Goal: Information Seeking & Learning: Learn about a topic

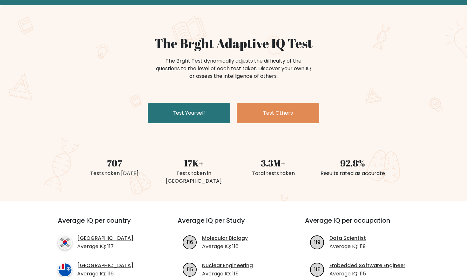
scroll to position [30, 0]
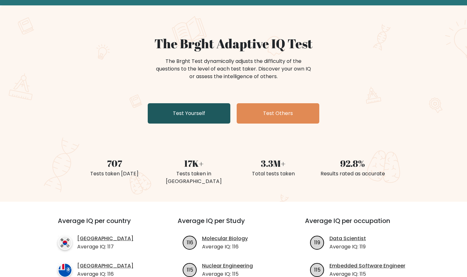
click at [183, 120] on link "Test Yourself" at bounding box center [189, 113] width 83 height 20
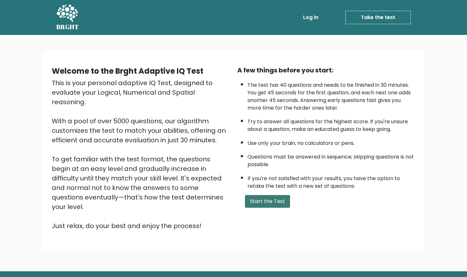
click at [271, 208] on button "Start the Test" at bounding box center [267, 201] width 45 height 13
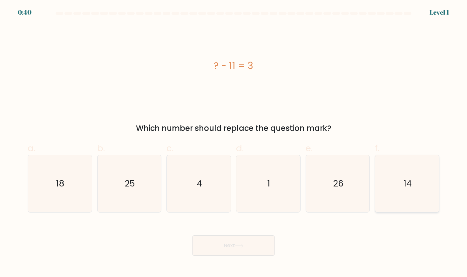
click at [398, 193] on icon "14" at bounding box center [407, 183] width 57 height 57
click at [234, 143] on input "f. 14" at bounding box center [234, 141] width 0 height 4
radio input "true"
click at [228, 250] on button "Next" at bounding box center [233, 245] width 83 height 20
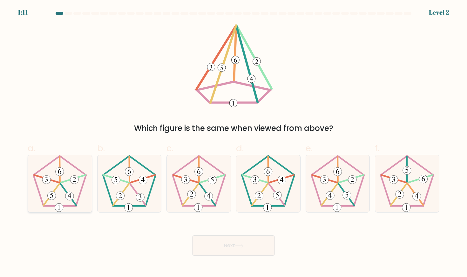
click at [65, 191] on icon at bounding box center [59, 183] width 57 height 57
click at [234, 143] on input "a." at bounding box center [234, 141] width 0 height 4
radio input "true"
click at [233, 235] on div "Next" at bounding box center [234, 238] width 420 height 36
click at [233, 239] on button "Next" at bounding box center [233, 245] width 83 height 20
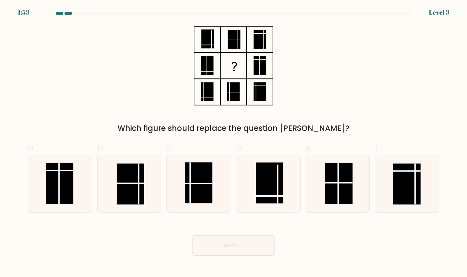
click at [133, 107] on div "Which figure should replace the question mark?" at bounding box center [234, 79] width 420 height 110
click at [338, 177] on line at bounding box center [338, 183] width 0 height 41
click at [234, 143] on input "e." at bounding box center [234, 141] width 0 height 4
radio input "true"
click at [232, 251] on button "Next" at bounding box center [233, 245] width 83 height 20
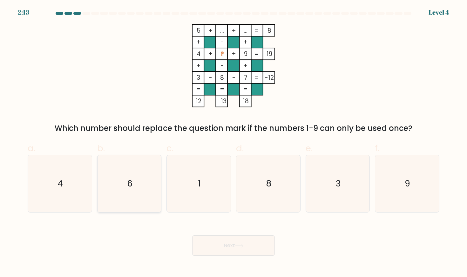
click at [120, 188] on icon "6" at bounding box center [129, 183] width 57 height 57
click at [234, 143] on input "b. 6" at bounding box center [234, 141] width 0 height 4
radio input "true"
click at [228, 245] on button "Next" at bounding box center [233, 245] width 83 height 20
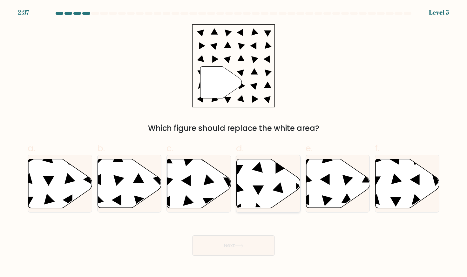
click at [244, 196] on icon at bounding box center [269, 183] width 64 height 49
click at [234, 143] on input "d." at bounding box center [234, 141] width 0 height 4
radio input "true"
click at [235, 255] on button "Next" at bounding box center [233, 245] width 83 height 20
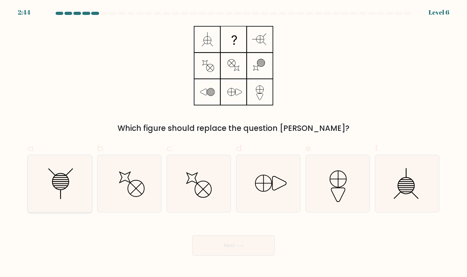
click at [68, 177] on icon at bounding box center [59, 183] width 57 height 57
click at [234, 143] on input "a." at bounding box center [234, 141] width 0 height 4
radio input "true"
click at [233, 242] on button "Next" at bounding box center [233, 245] width 83 height 20
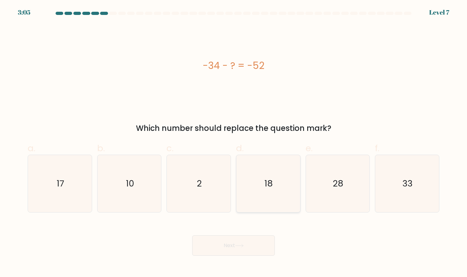
click at [270, 191] on icon "18" at bounding box center [268, 183] width 57 height 57
click at [234, 143] on input "d. 18" at bounding box center [234, 141] width 0 height 4
radio input "true"
click at [229, 248] on button "Next" at bounding box center [233, 245] width 83 height 20
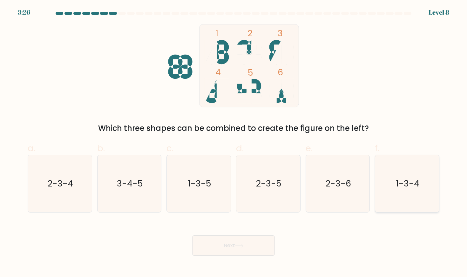
click at [422, 163] on icon "1-3-4" at bounding box center [407, 183] width 57 height 57
click at [234, 143] on input "f. 1-3-4" at bounding box center [234, 141] width 0 height 4
radio input "true"
click at [230, 242] on button "Next" at bounding box center [233, 245] width 83 height 20
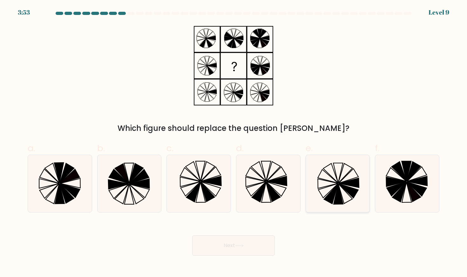
click at [340, 181] on icon at bounding box center [337, 183] width 57 height 57
click at [234, 143] on input "e." at bounding box center [234, 141] width 0 height 4
radio input "true"
click at [225, 247] on button "Next" at bounding box center [233, 245] width 83 height 20
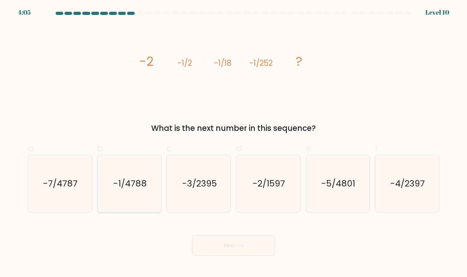
click at [126, 170] on icon "-1/4788" at bounding box center [129, 183] width 57 height 57
click at [234, 143] on input "b. -1/4788" at bounding box center [234, 141] width 0 height 4
radio input "true"
click at [237, 247] on icon at bounding box center [239, 245] width 9 height 3
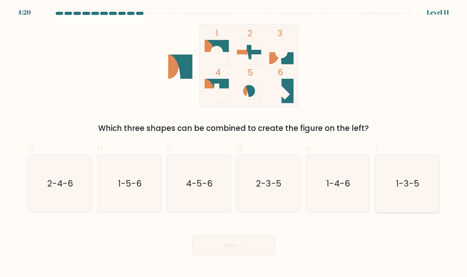
click at [389, 180] on icon "1-3-5" at bounding box center [407, 183] width 57 height 57
click at [234, 143] on input "f. 1-3-5" at bounding box center [234, 141] width 0 height 4
radio input "true"
click at [229, 248] on button "Next" at bounding box center [233, 245] width 83 height 20
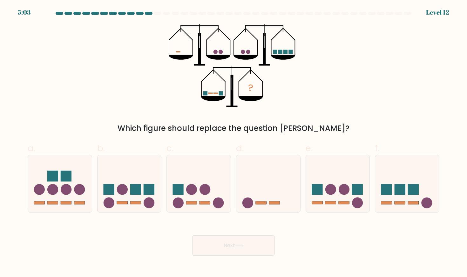
click at [99, 104] on div "? Which figure should replace the question mark?" at bounding box center [234, 79] width 420 height 110
click at [51, 201] on icon at bounding box center [60, 183] width 64 height 53
click at [234, 143] on input "a." at bounding box center [234, 141] width 0 height 4
radio input "true"
click at [237, 248] on button "Next" at bounding box center [233, 245] width 83 height 20
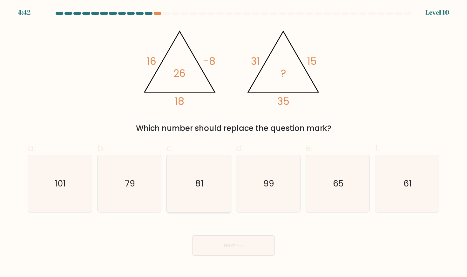
click at [203, 187] on text "81" at bounding box center [199, 184] width 9 height 12
click at [234, 143] on input "c. 81" at bounding box center [234, 141] width 0 height 4
radio input "true"
click at [230, 242] on button "Next" at bounding box center [233, 245] width 83 height 20
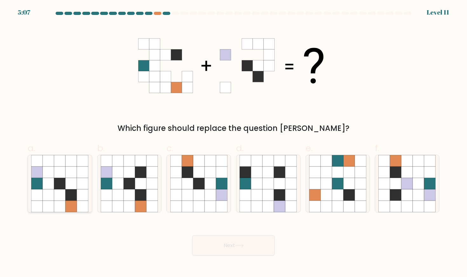
click at [47, 198] on icon at bounding box center [48, 194] width 11 height 11
click at [234, 143] on input "a." at bounding box center [234, 141] width 0 height 4
radio input "true"
click at [129, 185] on icon at bounding box center [129, 183] width 11 height 11
click at [234, 143] on input "b." at bounding box center [234, 141] width 0 height 4
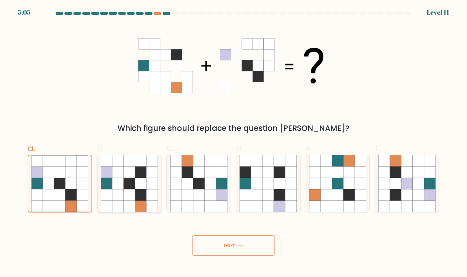
radio input "true"
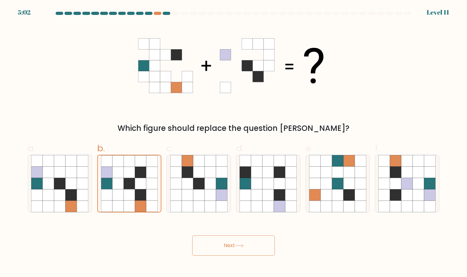
click at [234, 245] on button "Next" at bounding box center [233, 245] width 83 height 20
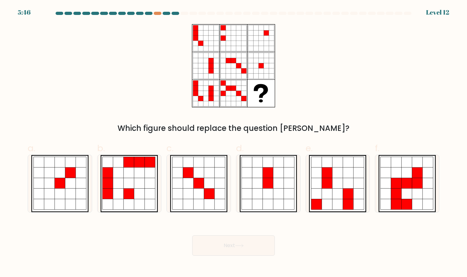
click at [68, 85] on div "Which figure should replace the question mark?" at bounding box center [234, 79] width 420 height 110
click at [62, 183] on icon at bounding box center [60, 183] width 10 height 10
click at [234, 143] on input "a." at bounding box center [234, 141] width 0 height 4
radio input "true"
click at [220, 237] on button "Next" at bounding box center [233, 245] width 83 height 20
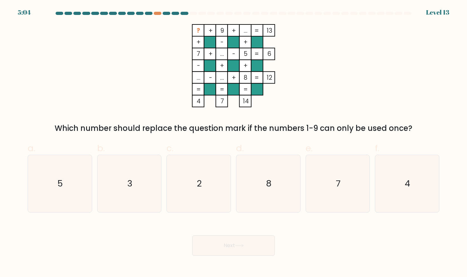
click at [150, 240] on div "Next" at bounding box center [234, 238] width 420 height 36
click at [189, 201] on icon "2" at bounding box center [198, 183] width 57 height 57
click at [234, 143] on input "c. 2" at bounding box center [234, 141] width 0 height 4
radio input "true"
click at [218, 246] on button "Next" at bounding box center [233, 245] width 83 height 20
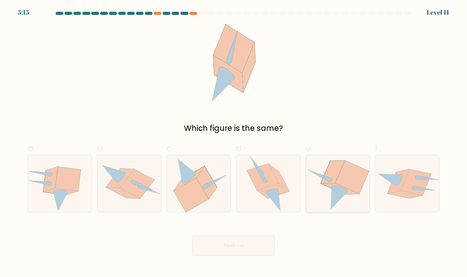
click at [328, 200] on icon at bounding box center [337, 183] width 63 height 57
click at [234, 143] on input "e." at bounding box center [234, 141] width 0 height 4
radio input "true"
click at [225, 244] on button "Next" at bounding box center [233, 245] width 83 height 20
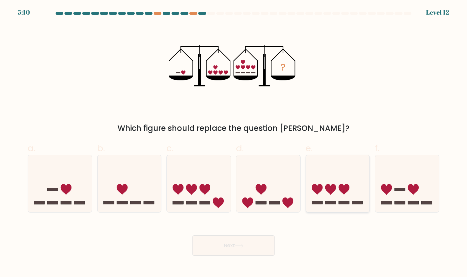
click at [339, 193] on icon at bounding box center [338, 183] width 64 height 53
click at [234, 143] on input "e." at bounding box center [234, 141] width 0 height 4
radio input "true"
click at [229, 250] on button "Next" at bounding box center [233, 245] width 83 height 20
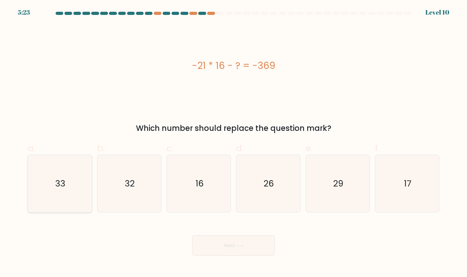
click at [70, 180] on icon "33" at bounding box center [59, 183] width 57 height 57
click at [234, 143] on input "a. 33" at bounding box center [234, 141] width 0 height 4
radio input "true"
click at [237, 235] on div "Next" at bounding box center [234, 238] width 420 height 36
click at [237, 242] on button "Next" at bounding box center [233, 245] width 83 height 20
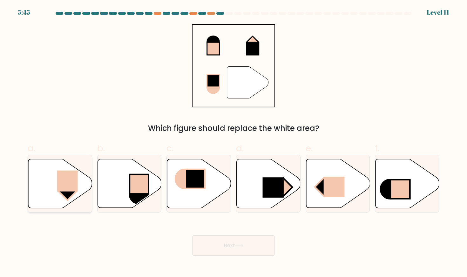
click at [67, 191] on rect at bounding box center [67, 180] width 21 height 21
click at [234, 143] on input "a." at bounding box center [234, 141] width 0 height 4
radio input "true"
click at [227, 248] on button "Next" at bounding box center [233, 245] width 83 height 20
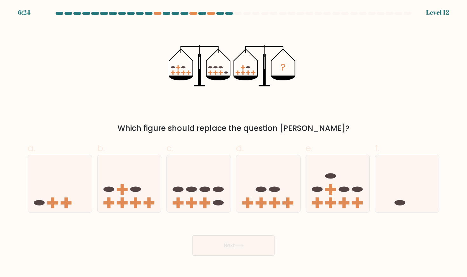
click at [231, 12] on div at bounding box center [229, 13] width 8 height 3
click at [220, 13] on div at bounding box center [220, 13] width 8 height 3
click at [262, 192] on icon at bounding box center [268, 183] width 64 height 53
click at [234, 143] on input "d." at bounding box center [234, 141] width 0 height 4
radio input "true"
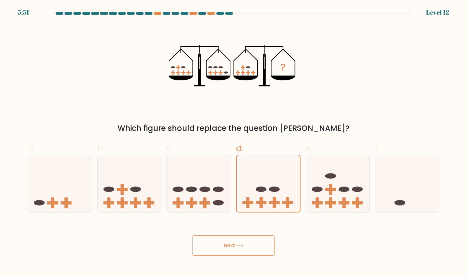
click at [225, 250] on button "Next" at bounding box center [233, 245] width 83 height 20
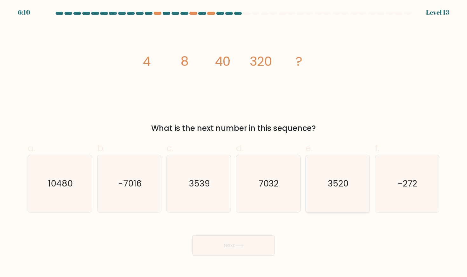
click at [330, 197] on icon "3520" at bounding box center [337, 183] width 57 height 57
click at [234, 143] on input "e. 3520" at bounding box center [234, 141] width 0 height 4
radio input "true"
click at [235, 248] on button "Next" at bounding box center [233, 245] width 83 height 20
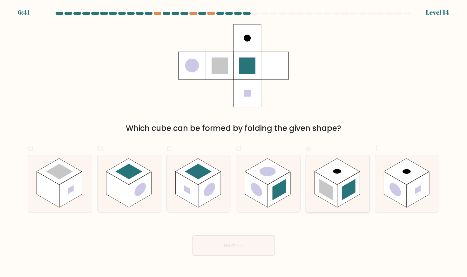
click at [333, 194] on rect at bounding box center [326, 189] width 14 height 21
click at [234, 143] on input "e." at bounding box center [234, 141] width 0 height 4
radio input "true"
click at [220, 251] on button "Next" at bounding box center [233, 245] width 83 height 20
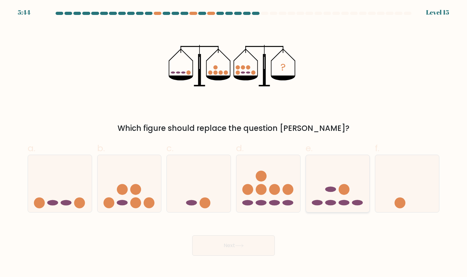
click at [330, 199] on icon at bounding box center [338, 183] width 64 height 53
click at [234, 143] on input "e." at bounding box center [234, 141] width 0 height 4
radio input "true"
click at [215, 248] on button "Next" at bounding box center [233, 245] width 83 height 20
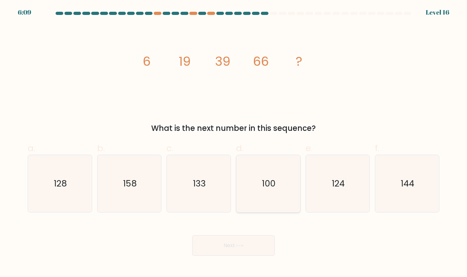
click at [270, 168] on icon "100" at bounding box center [268, 183] width 57 height 57
click at [234, 143] on input "d. 100" at bounding box center [234, 141] width 0 height 4
radio input "true"
click at [229, 245] on button "Next" at bounding box center [233, 245] width 83 height 20
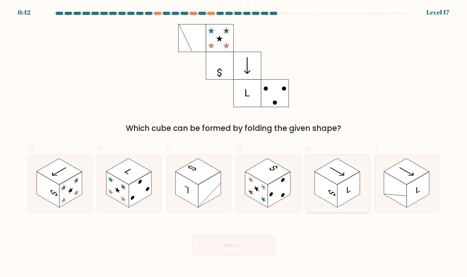
click at [334, 195] on icon at bounding box center [332, 193] width 8 height 8
click at [234, 143] on input "e." at bounding box center [234, 141] width 0 height 4
radio input "true"
click at [234, 247] on button "Next" at bounding box center [233, 245] width 83 height 20
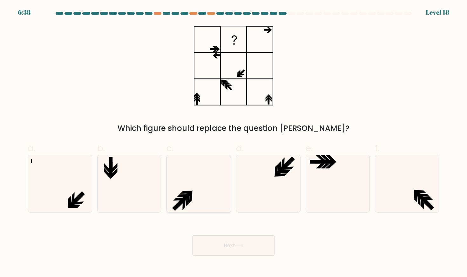
click at [188, 188] on icon at bounding box center [198, 183] width 57 height 57
click at [234, 143] on input "c." at bounding box center [234, 141] width 0 height 4
radio input "true"
click at [226, 246] on button "Next" at bounding box center [233, 245] width 83 height 20
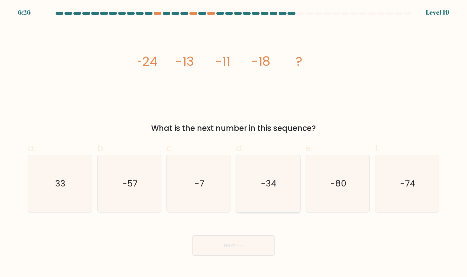
click at [261, 187] on icon "-34" at bounding box center [268, 183] width 57 height 57
click at [234, 143] on input "d. -34" at bounding box center [234, 141] width 0 height 4
radio input "true"
click at [217, 262] on body "6:26 Level 19" at bounding box center [233, 138] width 467 height 277
click at [215, 248] on button "Next" at bounding box center [233, 245] width 83 height 20
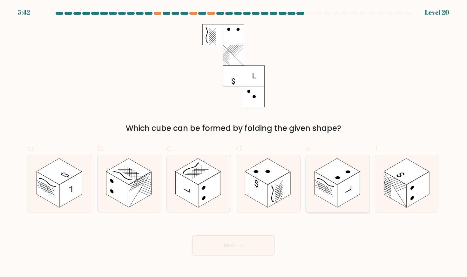
click at [341, 195] on rect at bounding box center [349, 190] width 23 height 36
click at [234, 143] on input "e." at bounding box center [234, 141] width 0 height 4
radio input "true"
click at [238, 237] on button "Next" at bounding box center [233, 245] width 83 height 20
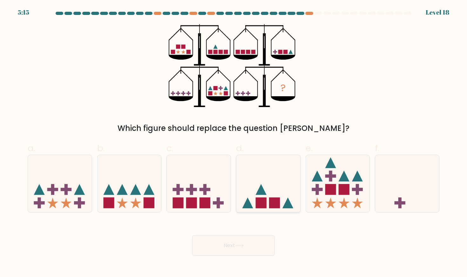
click at [273, 195] on icon at bounding box center [268, 183] width 64 height 53
click at [234, 143] on input "d." at bounding box center [234, 141] width 0 height 4
radio input "true"
click at [233, 249] on button "Next" at bounding box center [233, 245] width 83 height 20
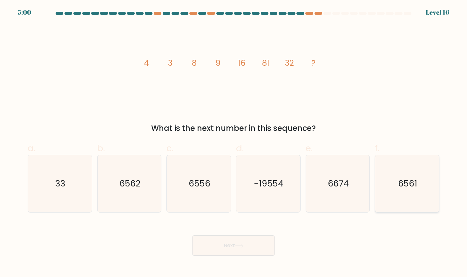
click at [414, 192] on icon "6561" at bounding box center [407, 183] width 57 height 57
click at [234, 143] on input "f. 6561" at bounding box center [234, 141] width 0 height 4
radio input "true"
click at [246, 245] on button "Next" at bounding box center [233, 245] width 83 height 20
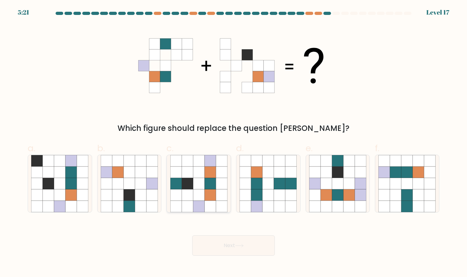
click at [190, 192] on icon at bounding box center [187, 194] width 11 height 11
click at [234, 143] on input "c." at bounding box center [234, 141] width 0 height 4
radio input "true"
click at [221, 238] on button "Next" at bounding box center [233, 245] width 83 height 20
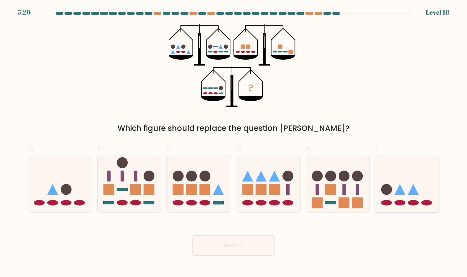
click at [401, 190] on icon at bounding box center [400, 189] width 11 height 11
click at [234, 143] on input "f." at bounding box center [234, 141] width 0 height 4
radio input "true"
click at [225, 244] on button "Next" at bounding box center [233, 245] width 83 height 20
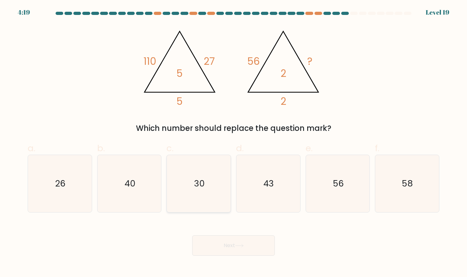
click at [208, 187] on icon "30" at bounding box center [198, 183] width 57 height 57
click at [234, 143] on input "c. 30" at bounding box center [234, 141] width 0 height 4
radio input "true"
click at [233, 247] on button "Next" at bounding box center [233, 245] width 83 height 20
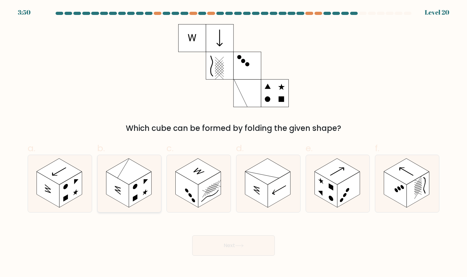
click at [128, 164] on rect at bounding box center [128, 172] width 45 height 26
click at [234, 143] on input "b." at bounding box center [234, 141] width 0 height 4
radio input "true"
click at [227, 247] on button "Next" at bounding box center [233, 245] width 83 height 20
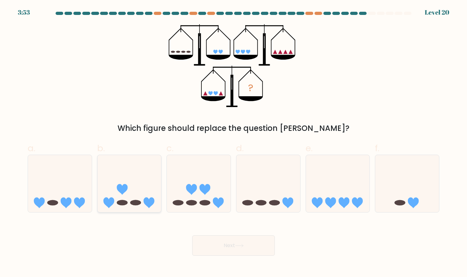
click at [134, 197] on icon at bounding box center [130, 183] width 64 height 53
click at [234, 143] on input "b." at bounding box center [234, 141] width 0 height 4
radio input "true"
click at [216, 242] on button "Next" at bounding box center [233, 245] width 83 height 20
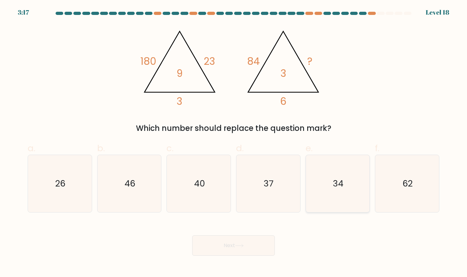
click at [343, 189] on text "34" at bounding box center [338, 184] width 10 height 12
click at [234, 143] on input "e. 34" at bounding box center [234, 141] width 0 height 4
radio input "true"
click at [237, 244] on icon at bounding box center [239, 245] width 9 height 3
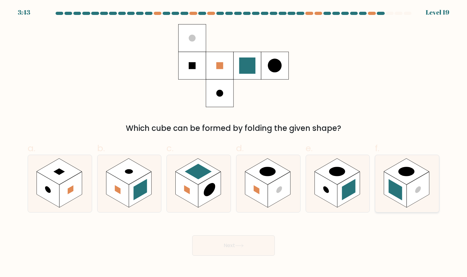
click at [402, 197] on rect at bounding box center [396, 189] width 14 height 21
click at [234, 143] on input "f." at bounding box center [234, 141] width 0 height 4
radio input "true"
click at [51, 184] on rect at bounding box center [48, 190] width 23 height 36
click at [234, 143] on input "a." at bounding box center [234, 141] width 0 height 4
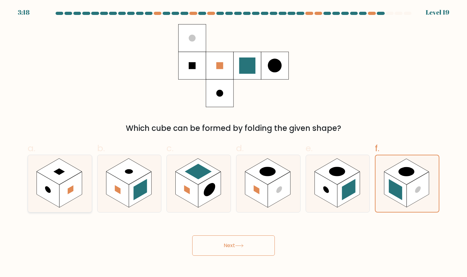
radio input "true"
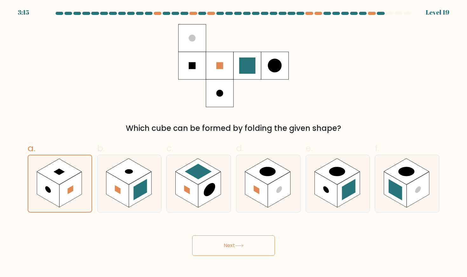
click at [233, 254] on button "Next" at bounding box center [233, 245] width 83 height 20
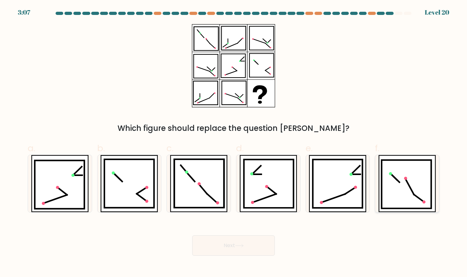
click at [412, 203] on icon at bounding box center [407, 184] width 50 height 48
click at [234, 143] on input "f." at bounding box center [234, 141] width 0 height 4
radio input "true"
click at [253, 240] on button "Next" at bounding box center [233, 245] width 83 height 20
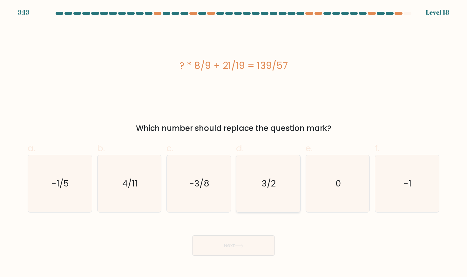
click at [268, 186] on text "3/2" at bounding box center [269, 184] width 14 height 12
click at [234, 143] on input "d. 3/2" at bounding box center [234, 141] width 0 height 4
radio input "true"
click at [234, 242] on button "Next" at bounding box center [233, 245] width 83 height 20
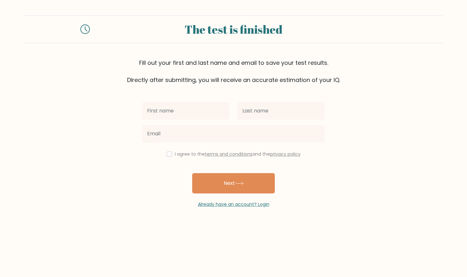
click at [180, 115] on input "text" at bounding box center [186, 111] width 88 height 18
type input "m"
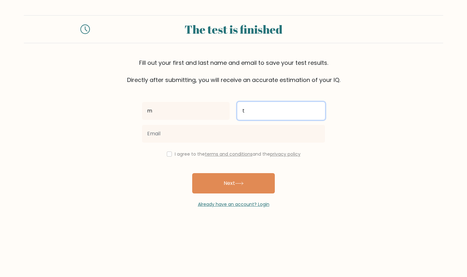
type input "t"
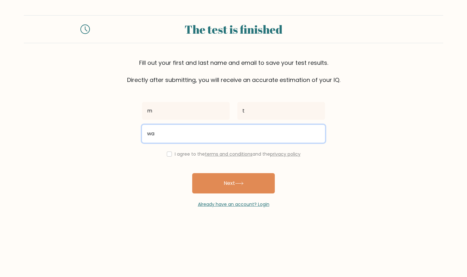
type input "w"
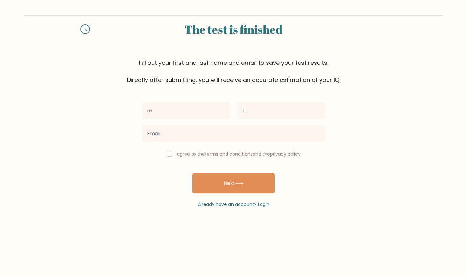
click at [161, 131] on input "email" at bounding box center [233, 134] width 183 height 18
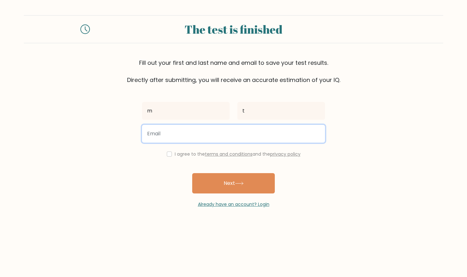
click at [161, 131] on input "email" at bounding box center [233, 134] width 183 height 18
paste input "walter.elite407@passmail.net"
type input "walter.elite407@passmail.net"
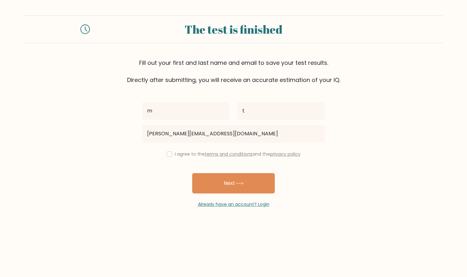
click at [112, 177] on form "The test is finished Fill out your first and last name and email to save your t…" at bounding box center [233, 111] width 467 height 193
click at [170, 155] on div "I agree to the terms and conditions and the privacy policy" at bounding box center [233, 154] width 191 height 8
click at [167, 156] on input "checkbox" at bounding box center [169, 154] width 5 height 5
checkbox input "true"
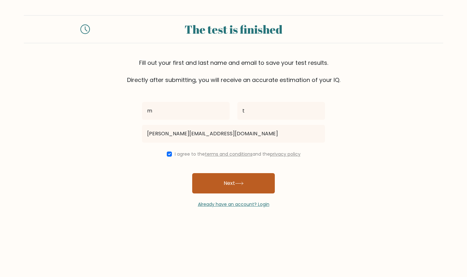
click at [217, 183] on button "Next" at bounding box center [233, 183] width 83 height 20
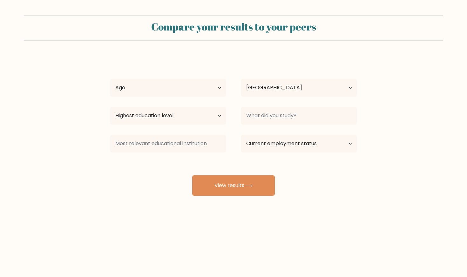
select select "NL"
select select "25_34"
select select "upper_secondary"
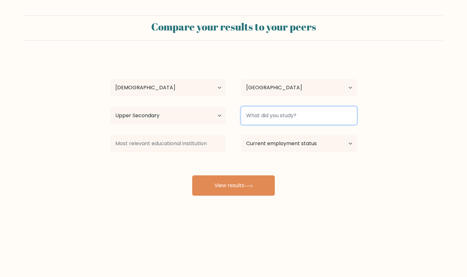
click at [285, 114] on input at bounding box center [299, 116] width 116 height 18
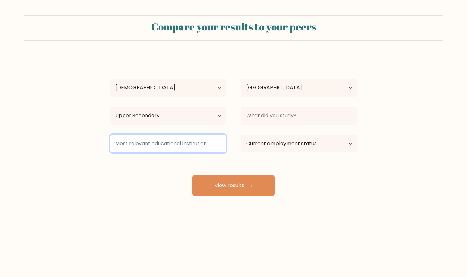
click at [163, 152] on input at bounding box center [168, 144] width 116 height 18
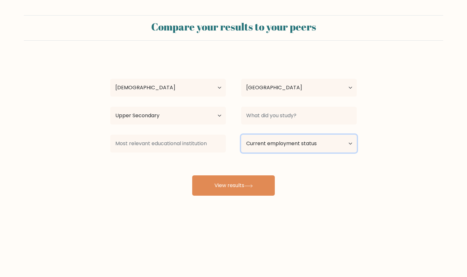
select select "employed"
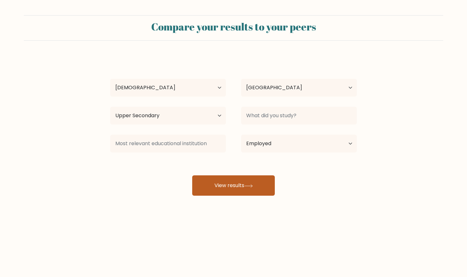
click at [218, 186] on div "m t Age Under 18 years old 18-24 years old 25-34 years old 35-44 years old 45-5…" at bounding box center [233, 126] width 254 height 140
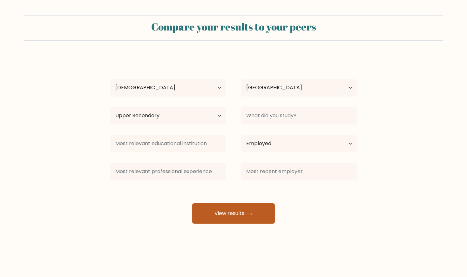
click at [228, 215] on button "View results" at bounding box center [233, 213] width 83 height 20
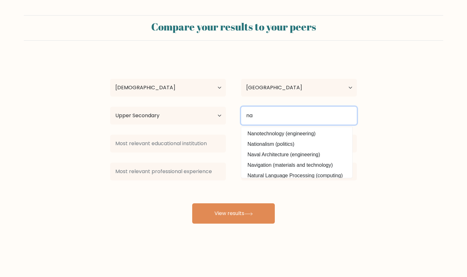
type input "na"
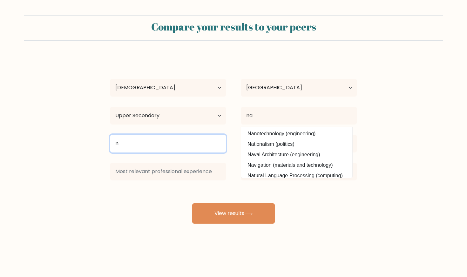
click at [189, 142] on input "n" at bounding box center [168, 144] width 116 height 18
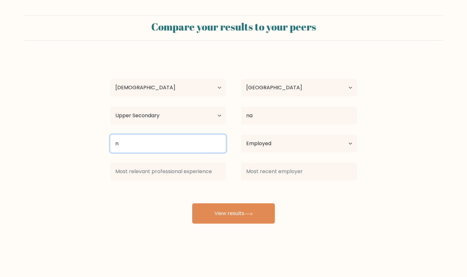
type input "n"
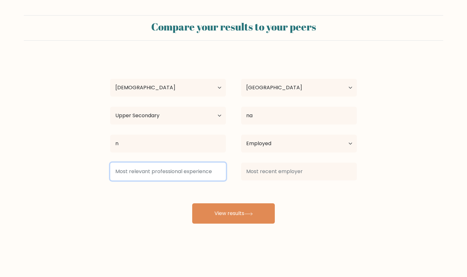
drag, startPoint x: 178, startPoint y: 168, endPoint x: 179, endPoint y: 175, distance: 6.4
click at [178, 169] on input at bounding box center [168, 172] width 116 height 18
type input "nn"
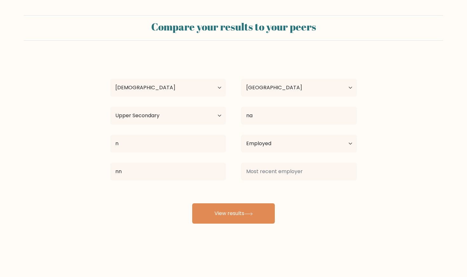
click at [275, 163] on div at bounding box center [299, 171] width 131 height 23
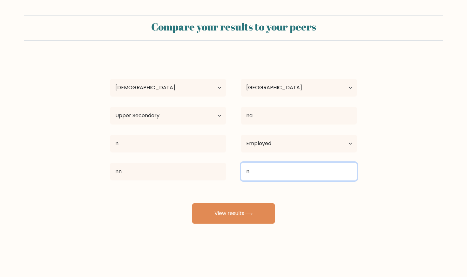
click at [276, 170] on input "n" at bounding box center [299, 172] width 116 height 18
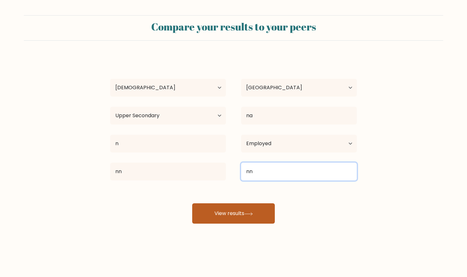
type input "nn"
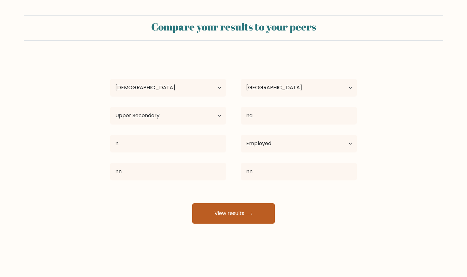
click at [238, 205] on button "View results" at bounding box center [233, 213] width 83 height 20
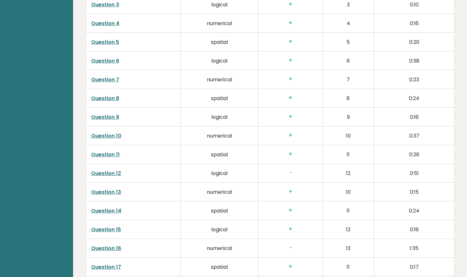
scroll to position [1051, 0]
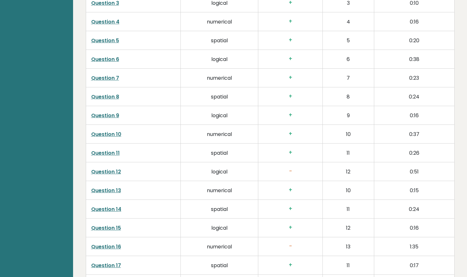
click at [103, 173] on link "Question 12" at bounding box center [106, 171] width 30 height 7
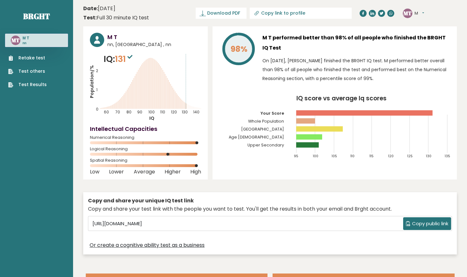
scroll to position [0, 0]
click at [150, 101] on text "140" at bounding box center [147, 82] width 114 height 66
click at [33, 14] on link "Brght" at bounding box center [36, 16] width 27 height 10
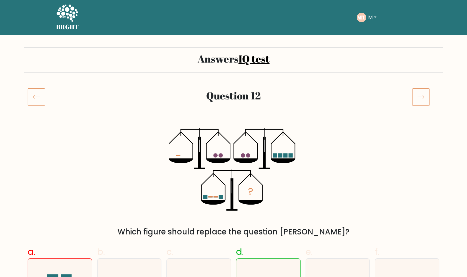
scroll to position [1, 0]
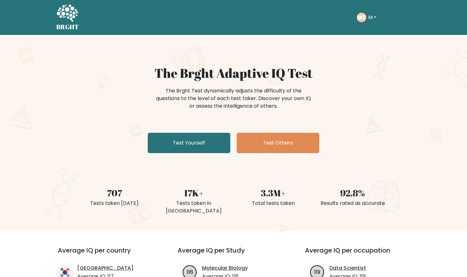
click at [62, 19] on icon at bounding box center [67, 13] width 22 height 19
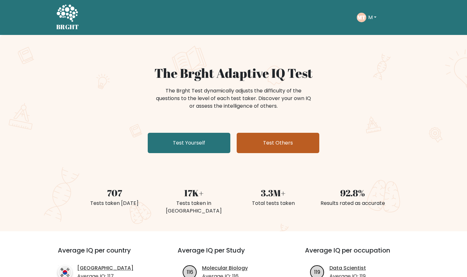
click at [278, 144] on link "Test Others" at bounding box center [278, 143] width 83 height 20
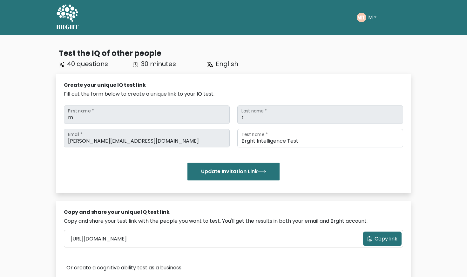
click at [76, 21] on icon at bounding box center [67, 13] width 22 height 19
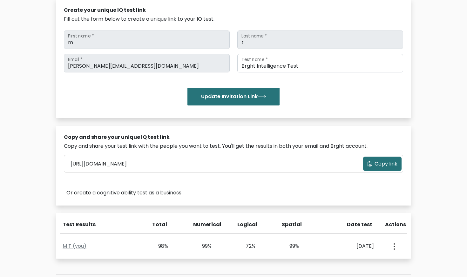
scroll to position [79, 0]
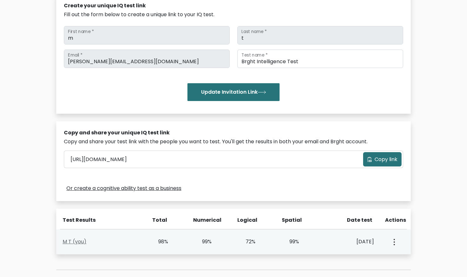
click at [71, 242] on link "M T (you)" at bounding box center [75, 241] width 24 height 7
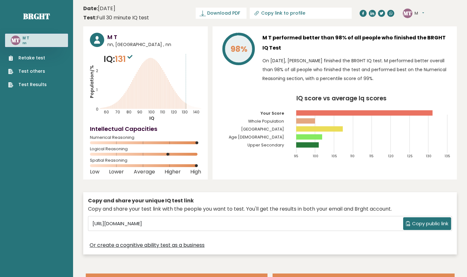
click at [428, 15] on div "MT M Dashboard Profile Settings Logout" at bounding box center [430, 13] width 54 height 13
click at [420, 14] on button "M" at bounding box center [420, 13] width 10 height 6
click at [375, 36] on h3 "M T performed better than 98% of all people who finished the BRGHT IQ Test" at bounding box center [357, 43] width 188 height 20
click at [256, 13] on icon at bounding box center [256, 13] width 3 height 3
type input "https://brght.org/profile/DqRsqdav-Lc4NvJjK/?utm_source=share&utm_medium=copy&u…"
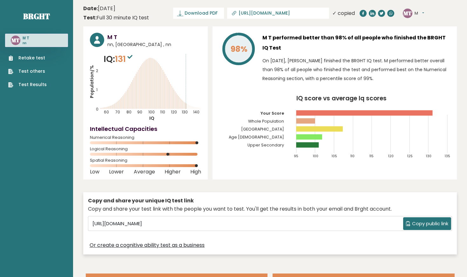
click at [252, 15] on input "https://brght.org/profile/DqRsqdav-Lc4NvJjK/?utm_source=share&utm_medium=copy&u…" at bounding box center [282, 12] width 86 height 5
click at [262, 19] on header "Date: October 05, 2025 Test: Full 30 minute IQ test Download PDF Downloading...…" at bounding box center [270, 13] width 374 height 20
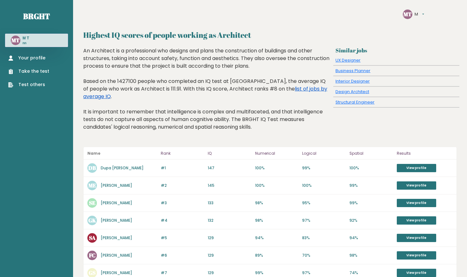
click at [276, 89] on link "list of jobs by average IQ" at bounding box center [205, 92] width 244 height 15
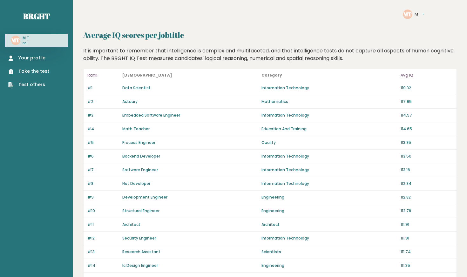
click at [137, 85] on link "Data Scientist" at bounding box center [136, 87] width 28 height 5
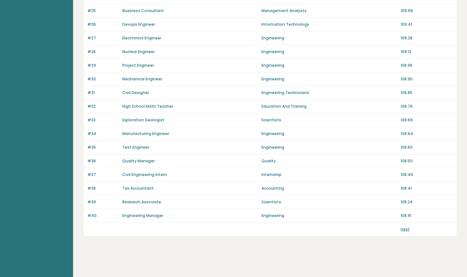
scroll to position [405, 0]
click at [405, 228] on link "next" at bounding box center [405, 229] width 9 height 5
